Goal: Task Accomplishment & Management: Complete application form

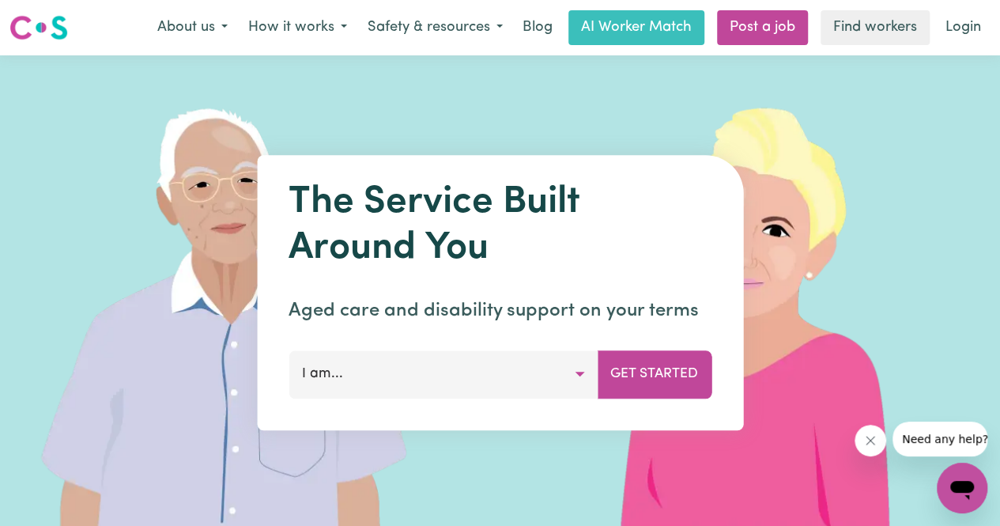
click at [561, 378] on button "I am..." at bounding box center [443, 373] width 309 height 47
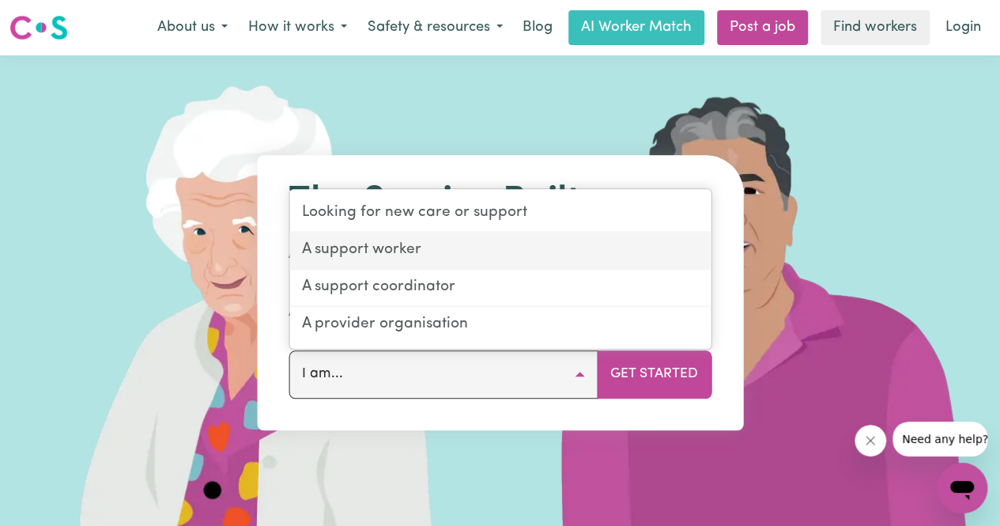
click at [371, 259] on link "A support worker" at bounding box center [499, 250] width 421 height 37
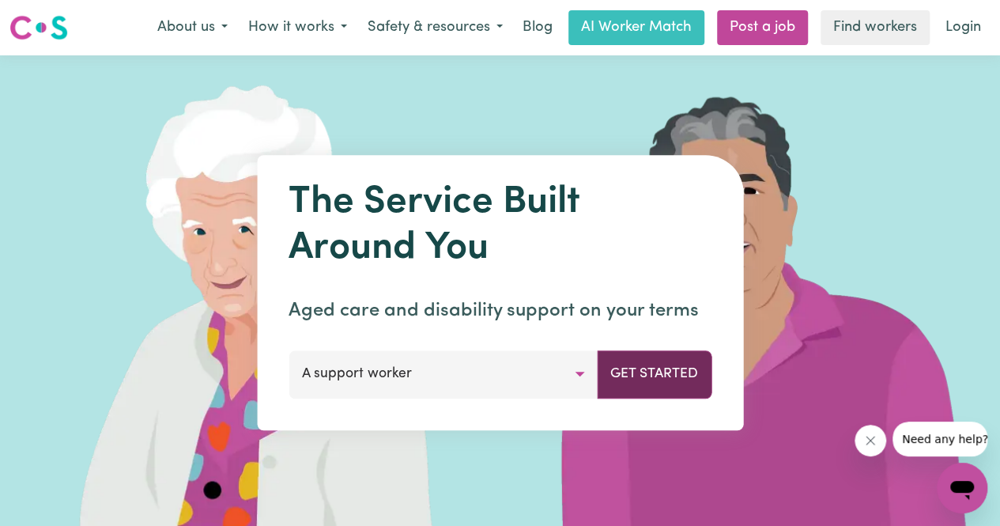
click at [629, 377] on button "Get Started" at bounding box center [654, 373] width 115 height 47
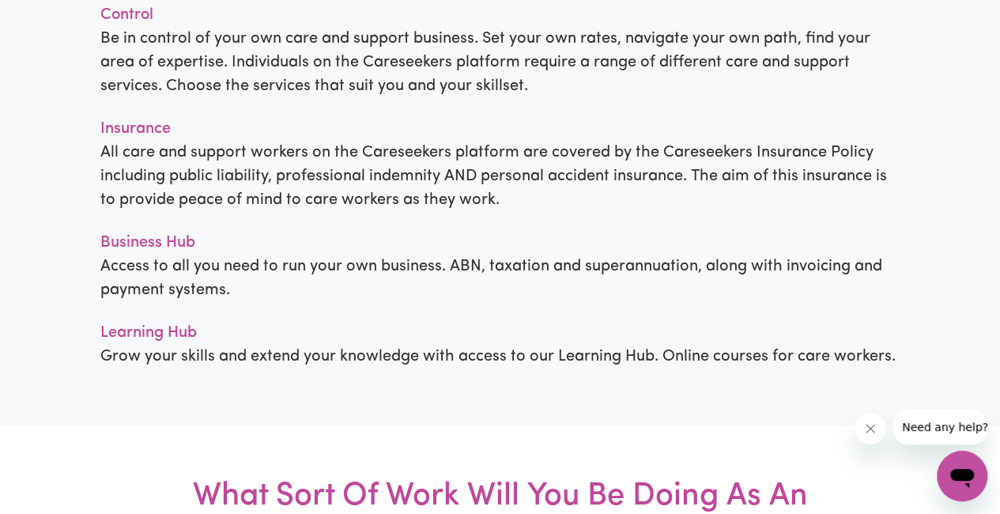
scroll to position [1502, 0]
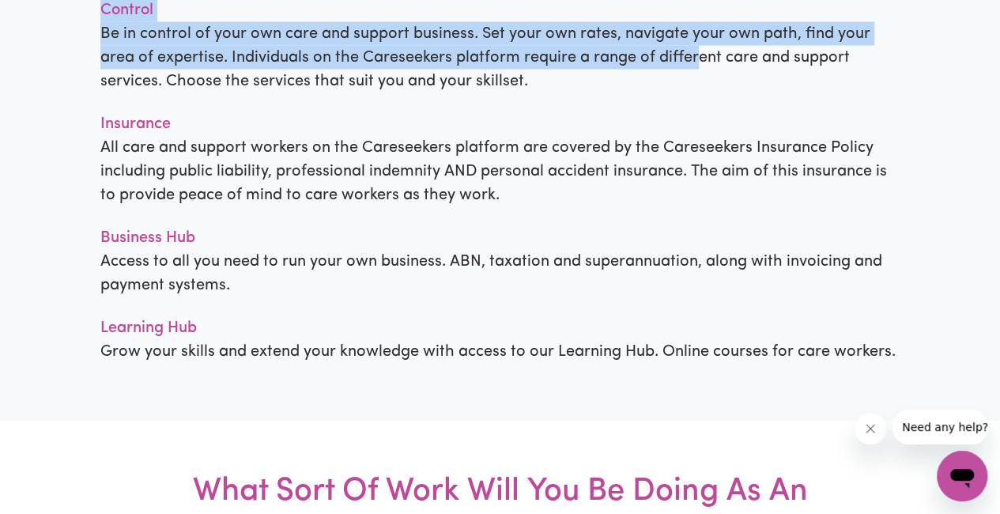
drag, startPoint x: 160, startPoint y: 172, endPoint x: 699, endPoint y: 285, distance: 551.0
